Goal: Obtain resource: Download file/media

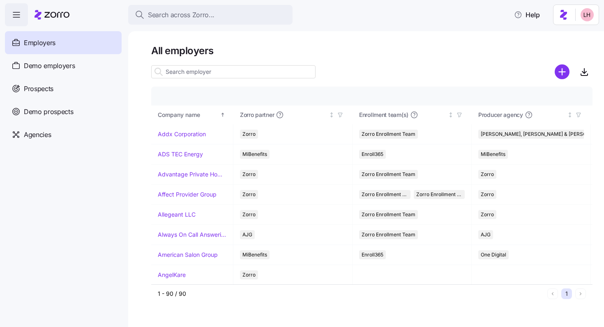
click at [236, 71] on input at bounding box center [233, 71] width 164 height 13
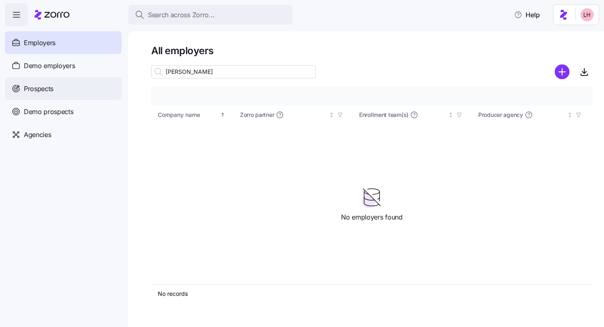
type input "[PERSON_NAME]"
click at [42, 85] on span "Prospects" at bounding box center [39, 89] width 30 height 10
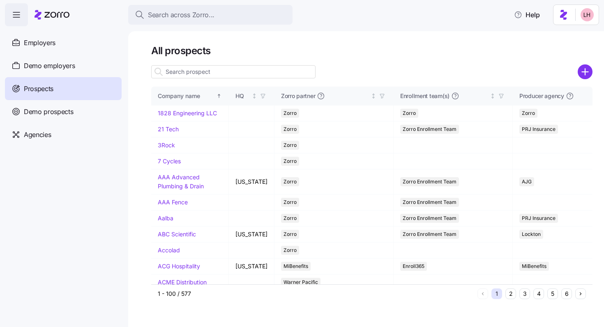
click at [212, 76] on input at bounding box center [233, 71] width 164 height 13
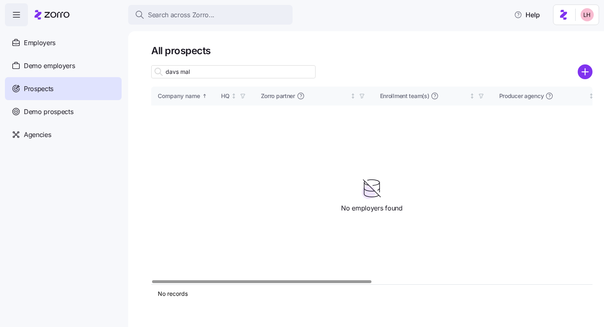
type input "davs mal"
click at [93, 84] on div "Prospects" at bounding box center [63, 88] width 117 height 23
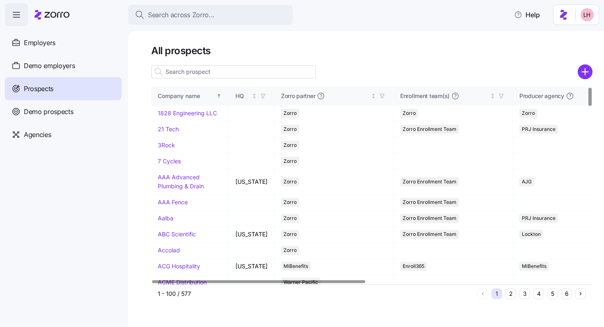
click at [235, 77] on input at bounding box center [233, 71] width 164 height 13
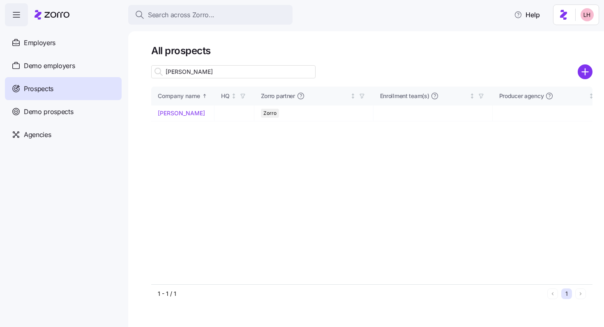
click at [226, 74] on input "[PERSON_NAME]" at bounding box center [233, 71] width 164 height 13
type input "[PERSON_NAME]"
click at [182, 112] on link "Davis Malm" at bounding box center [181, 113] width 47 height 7
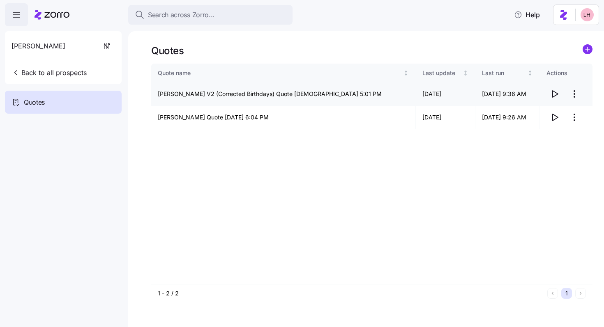
click at [554, 95] on icon "button" at bounding box center [555, 94] width 10 height 10
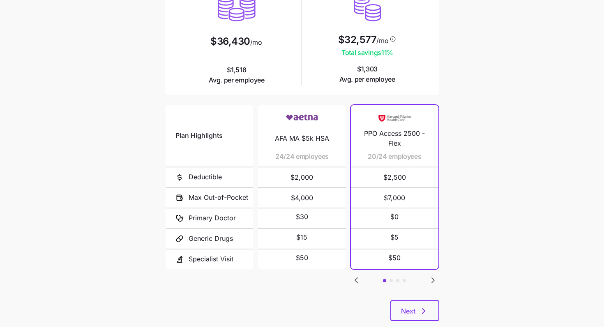
scroll to position [109, 0]
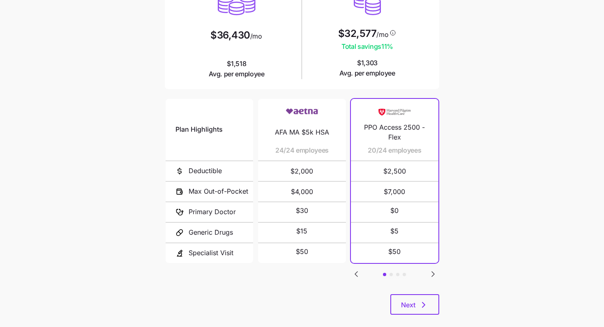
click at [432, 272] on icon "Go to next slide" at bounding box center [433, 274] width 2 height 5
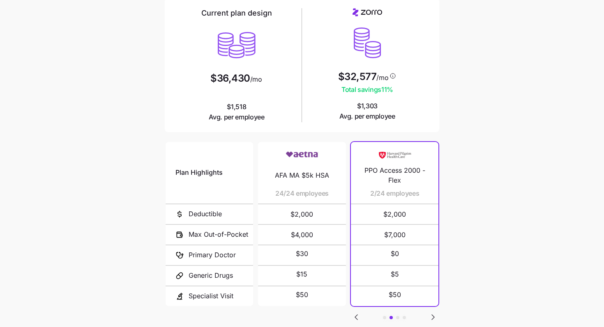
scroll to position [101, 0]
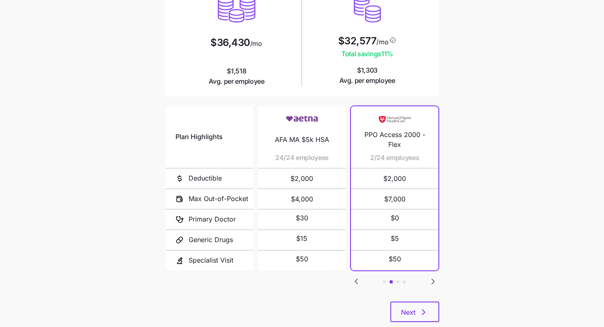
click at [432, 284] on icon "Go to next slide" at bounding box center [433, 282] width 10 height 10
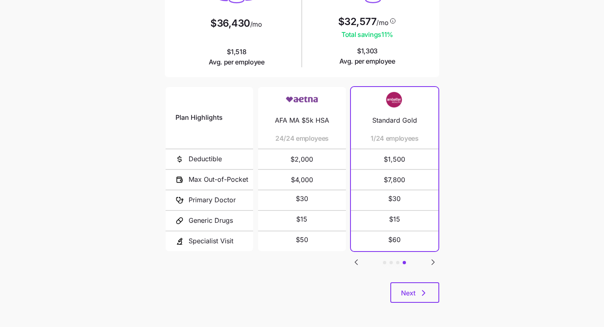
scroll to position [117, 0]
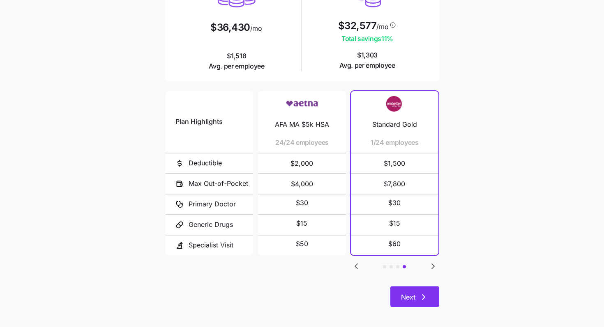
click at [423, 298] on icon "button" at bounding box center [423, 297] width 2 height 5
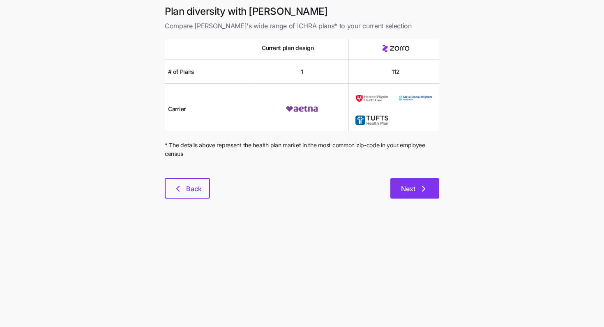
click at [413, 189] on span "Next" at bounding box center [408, 189] width 14 height 10
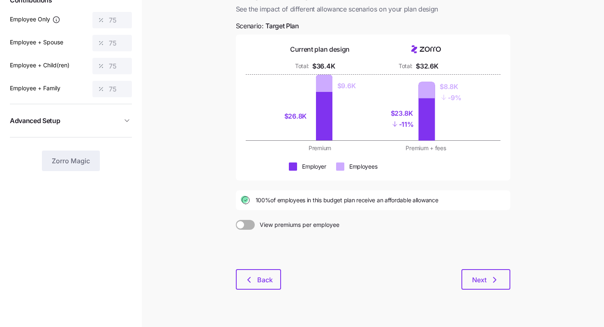
scroll to position [76, 0]
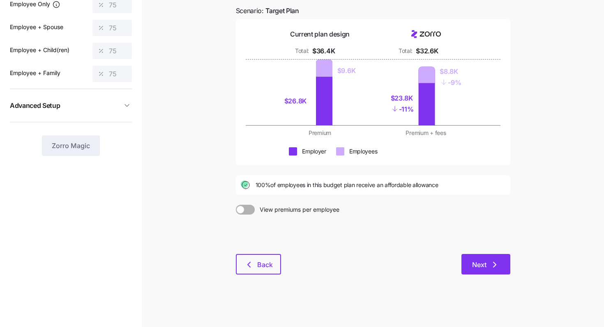
click at [495, 269] on icon "button" at bounding box center [495, 265] width 10 height 10
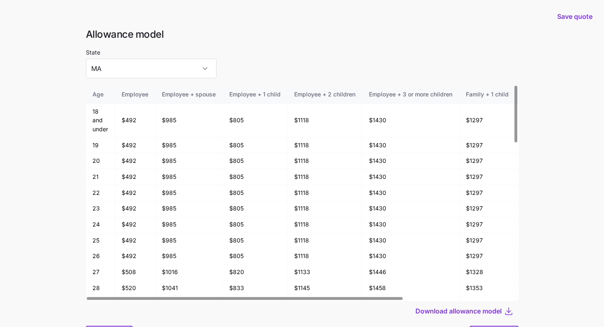
scroll to position [44, 0]
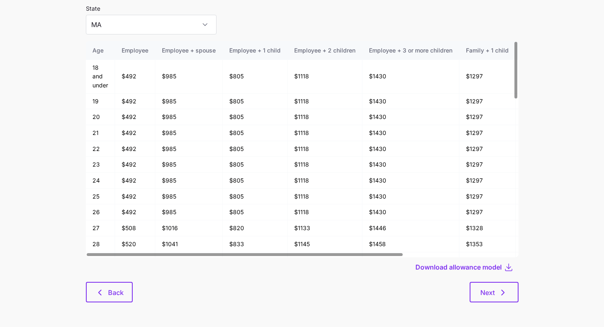
click at [493, 280] on div at bounding box center [302, 279] width 432 height 5
click at [493, 287] on button "Next" at bounding box center [493, 292] width 49 height 21
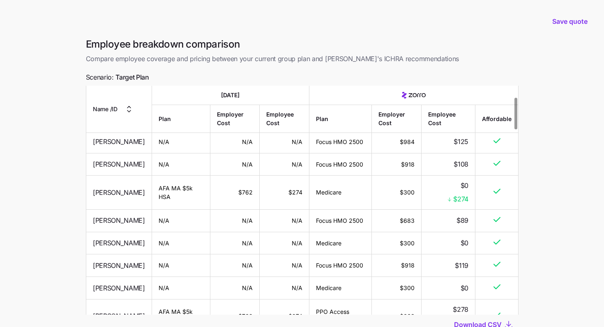
scroll to position [62, 0]
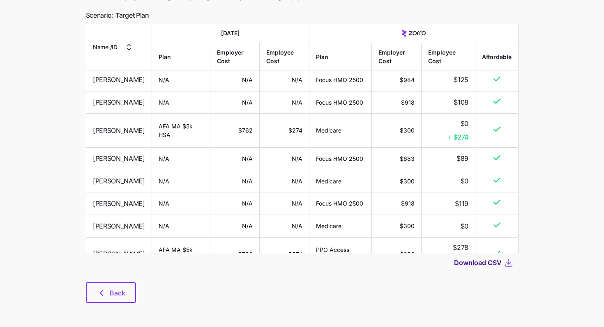
click at [489, 264] on span "Download CSV" at bounding box center [478, 263] width 48 height 10
